Goal: Information Seeking & Learning: Learn about a topic

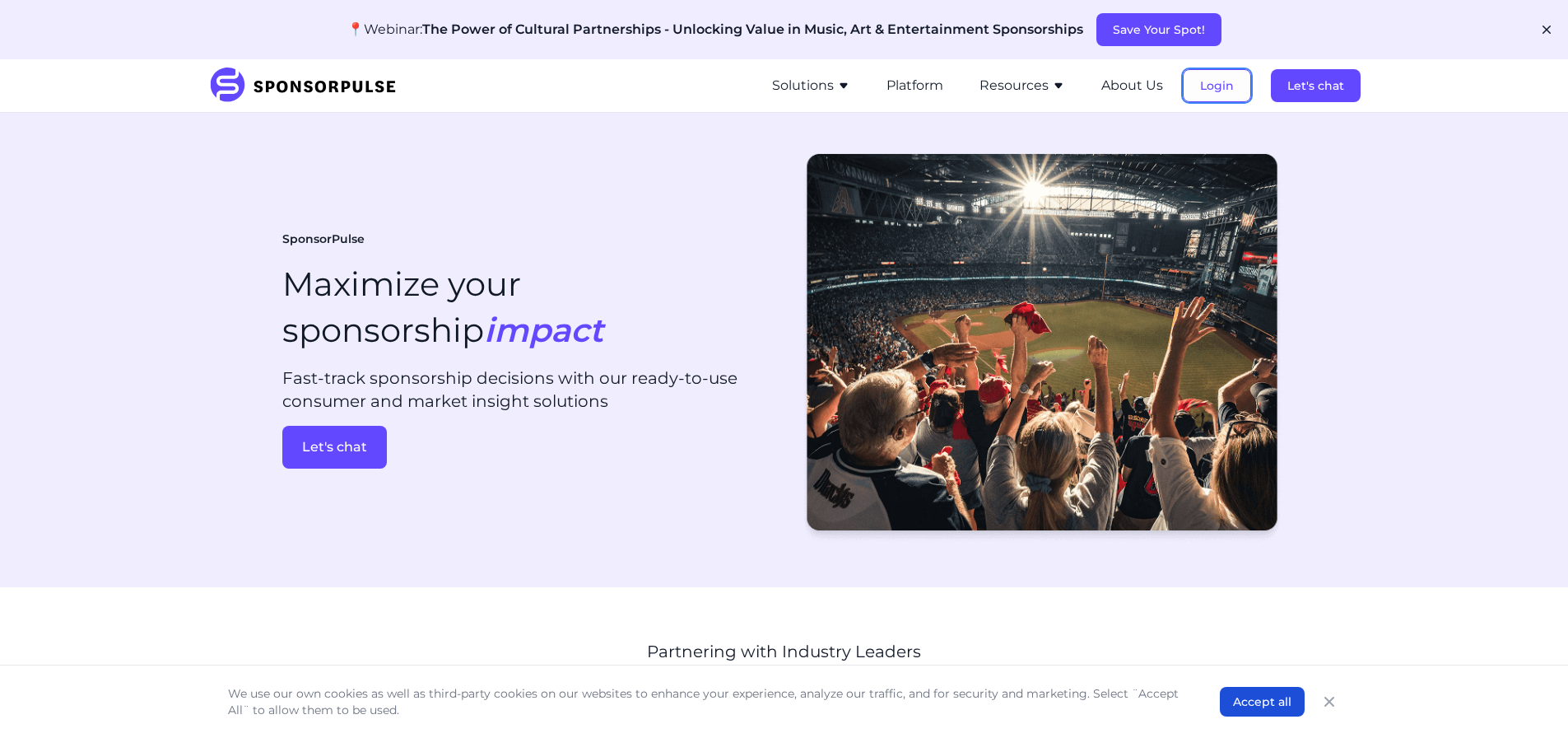
click at [1195, 96] on button "Login" at bounding box center [1217, 85] width 68 height 33
click at [1038, 86] on button "Resources" at bounding box center [1022, 86] width 86 height 20
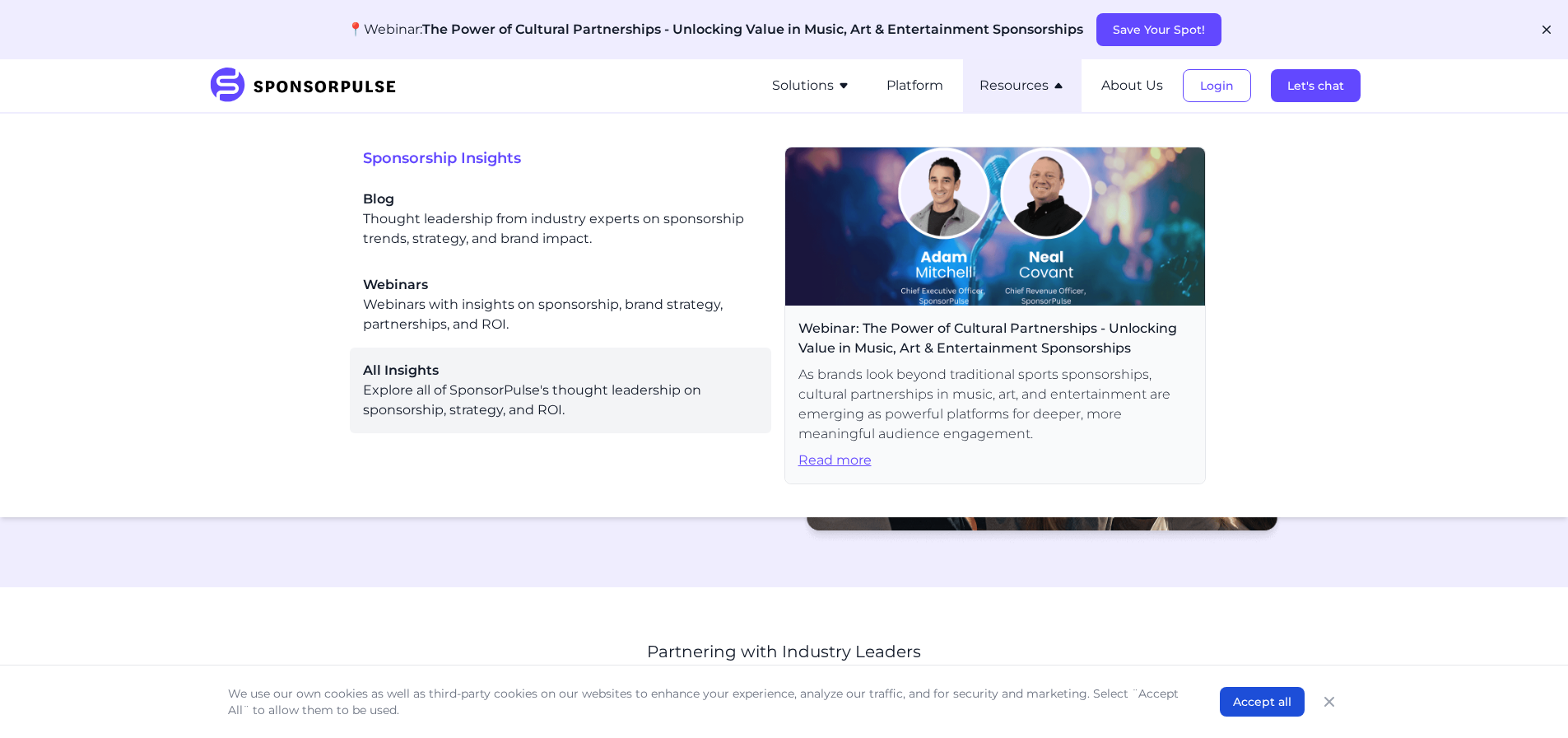
click at [463, 380] on div "All Insights Explore all of SponsorPulse's thought leadership on sponsorship, s…" at bounding box center [560, 390] width 395 height 59
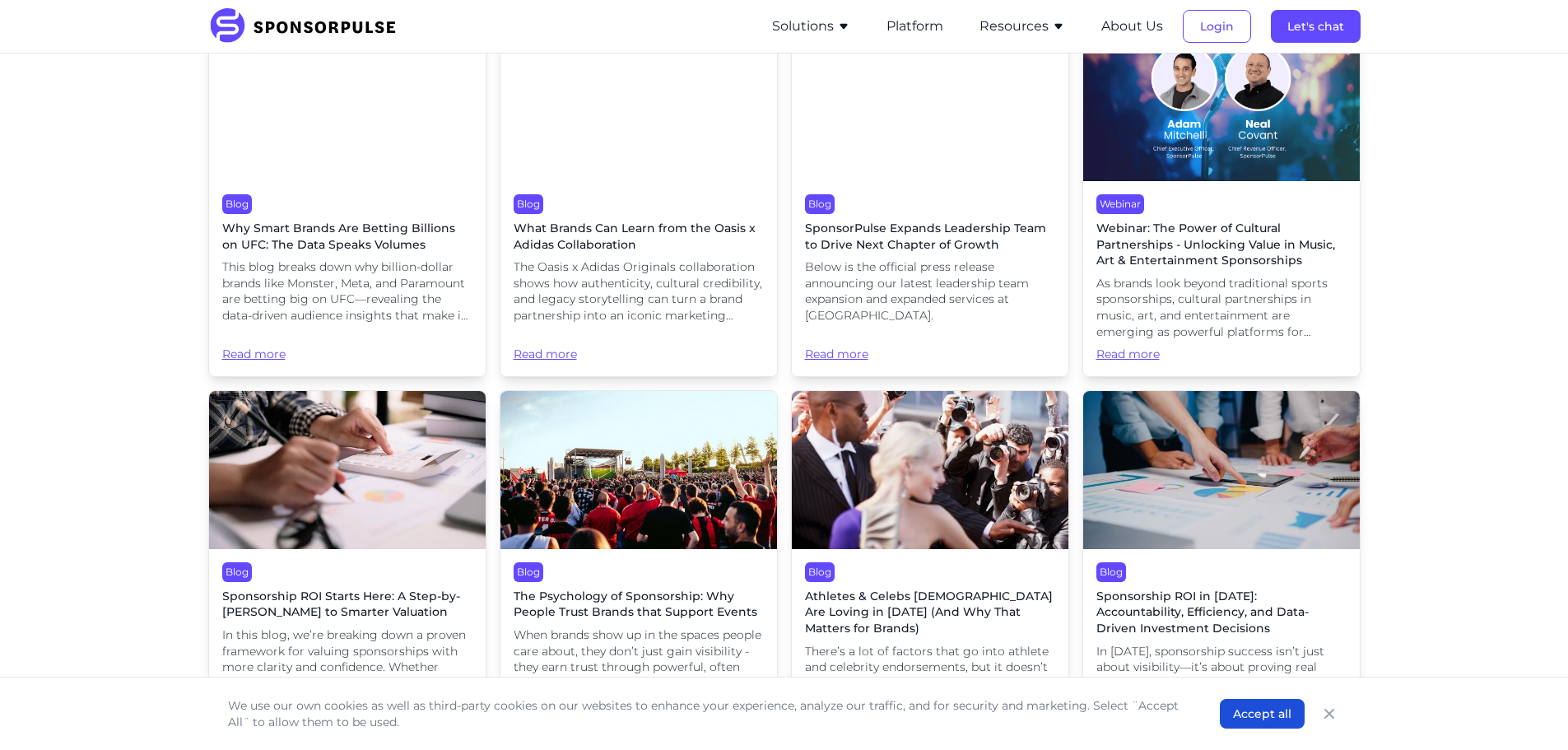
scroll to position [468, 0]
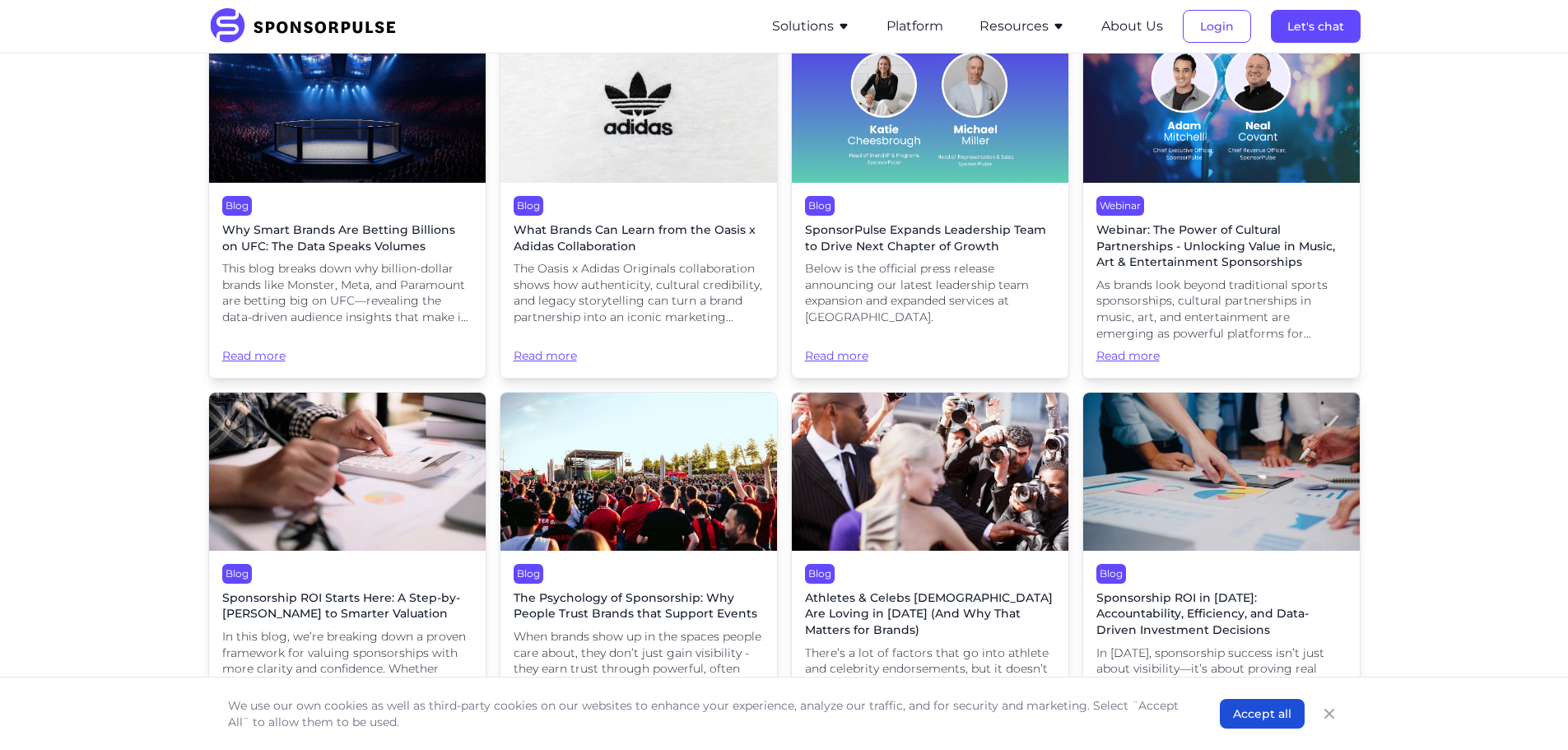
click at [1208, 199] on div "Webinar Webinar: The Power of Cultural Partnerships - Unlocking Value in Music,…" at bounding box center [1222, 280] width 277 height 195
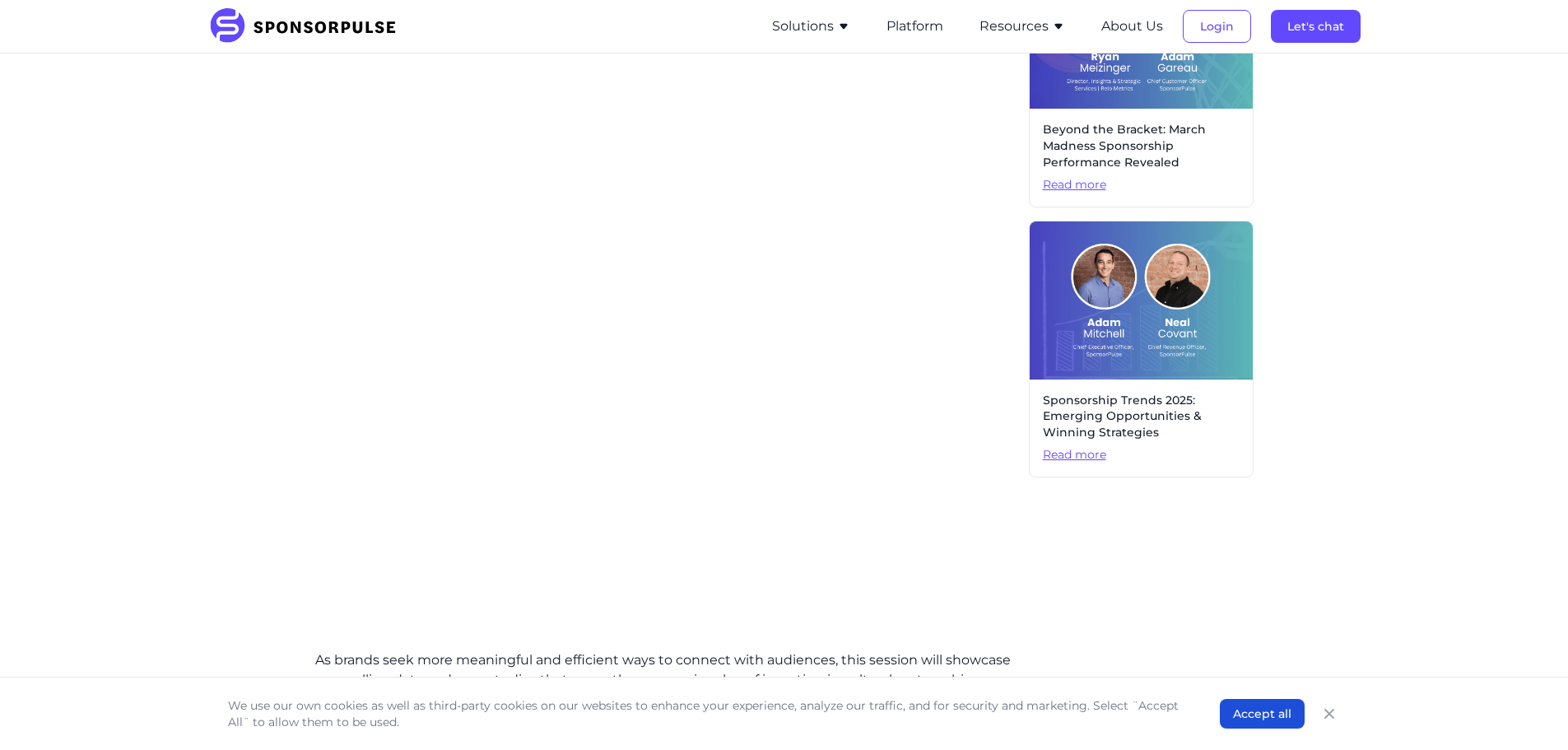
scroll to position [855, 0]
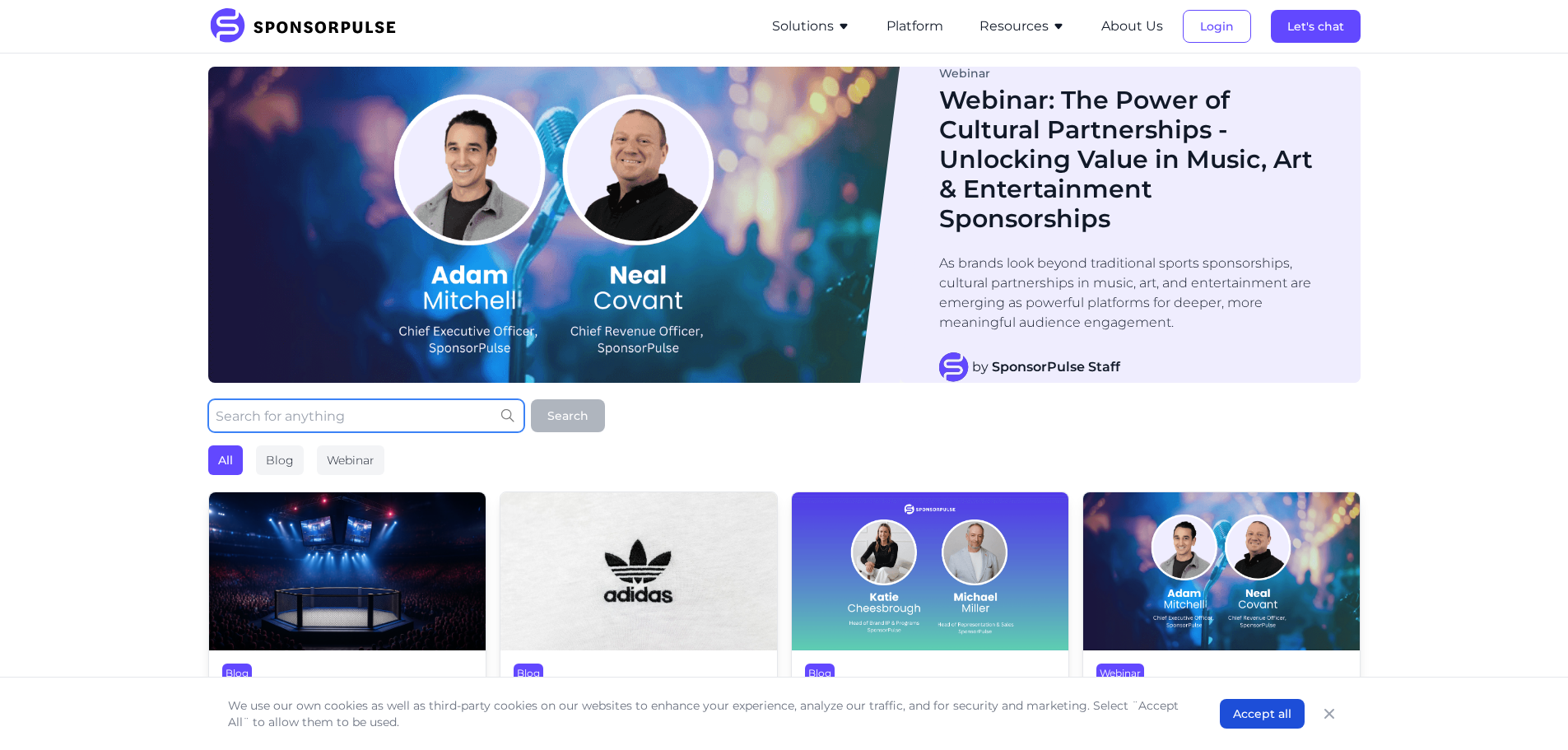
click at [402, 415] on input "text" at bounding box center [367, 416] width 317 height 33
click at [333, 31] on img at bounding box center [309, 26] width 200 height 37
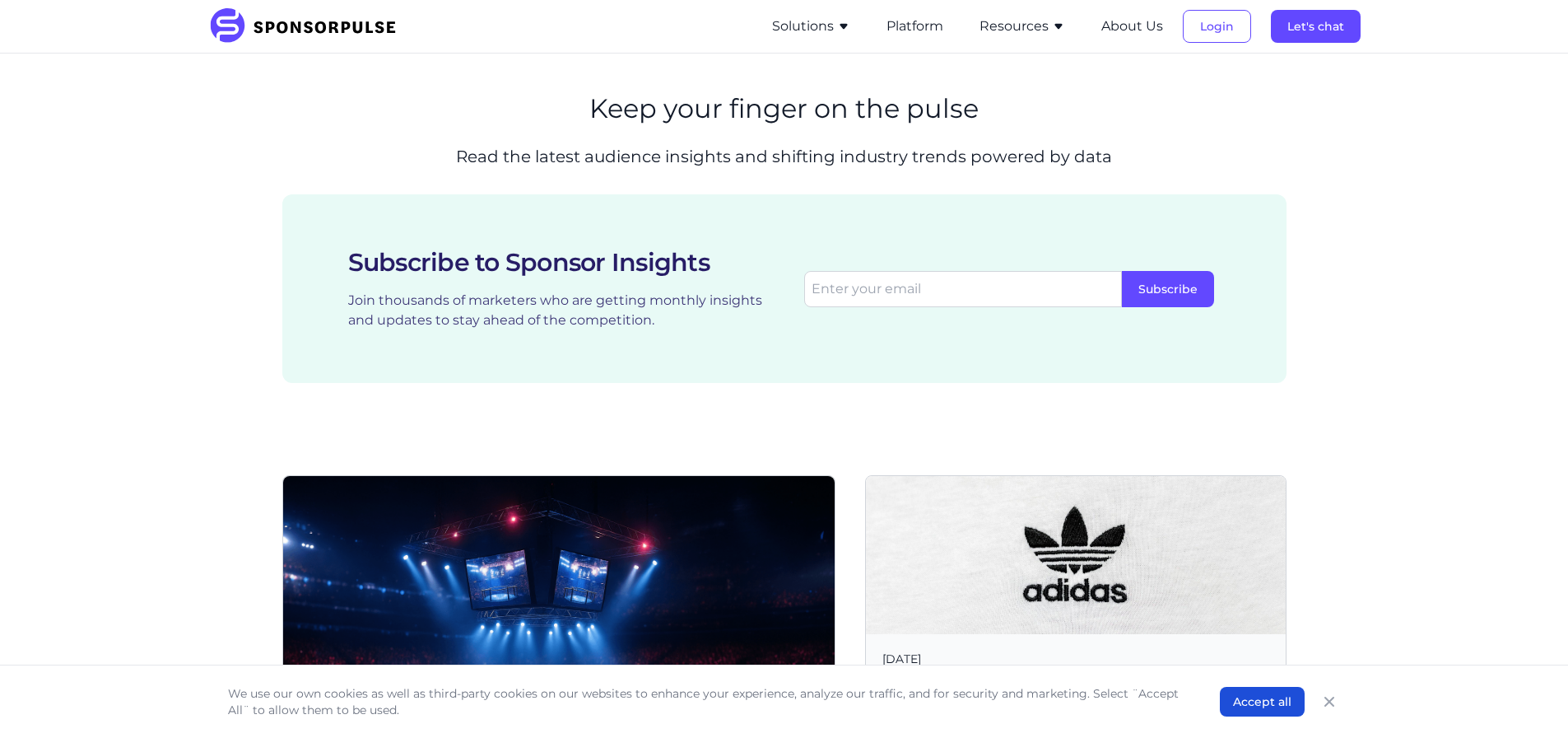
scroll to position [2845, 0]
